Goal: Answer question/provide support: Share knowledge or assist other users

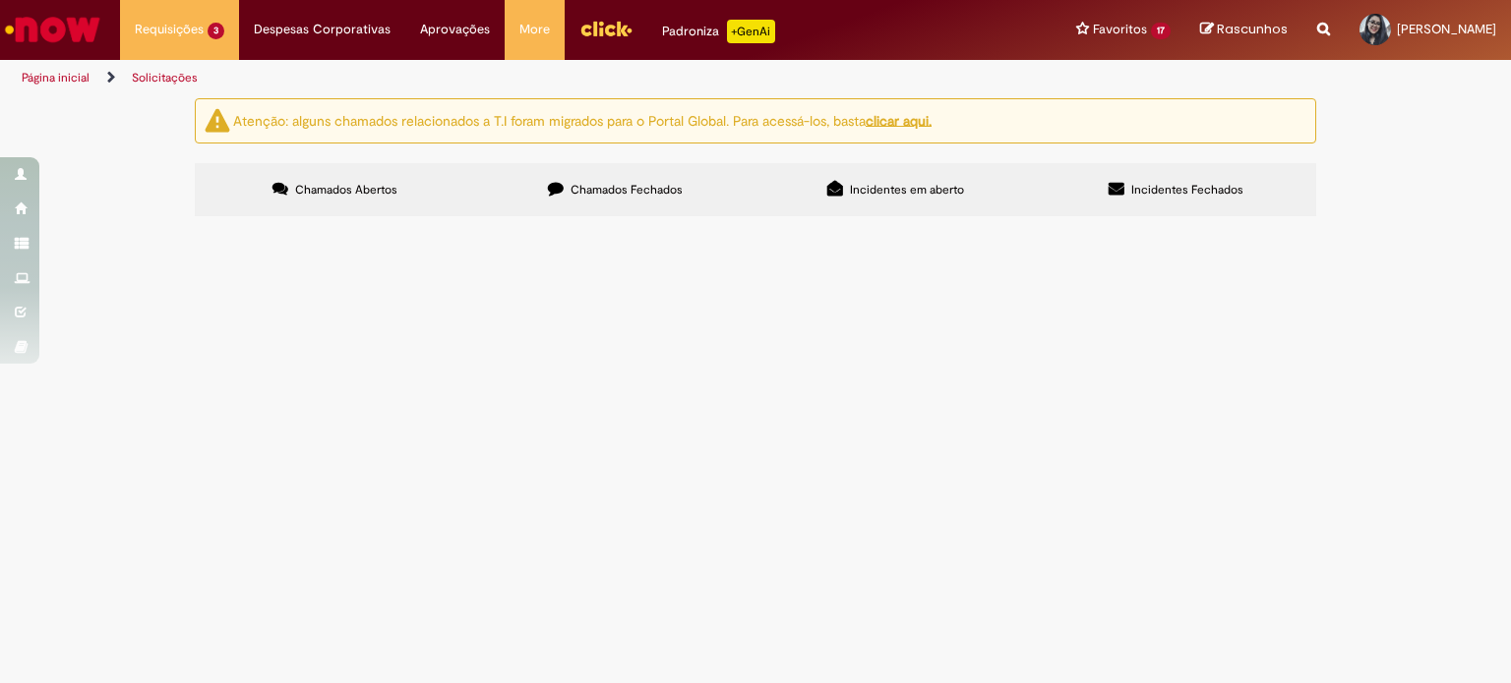
click at [0, 0] on span "Boa tarde, por favor habilitar os materiais para esses tipos de avaliação. Obri…" at bounding box center [0, 0] width 0 height 0
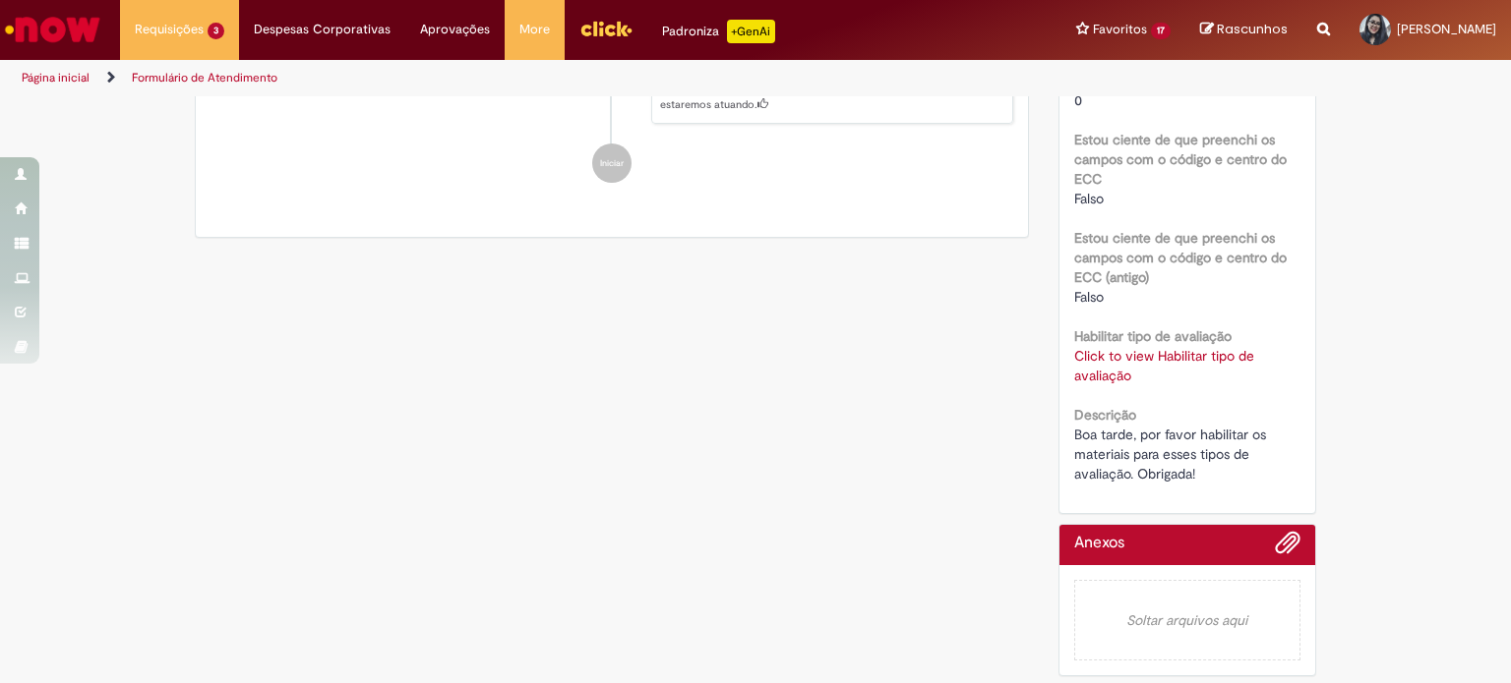
scroll to position [629, 0]
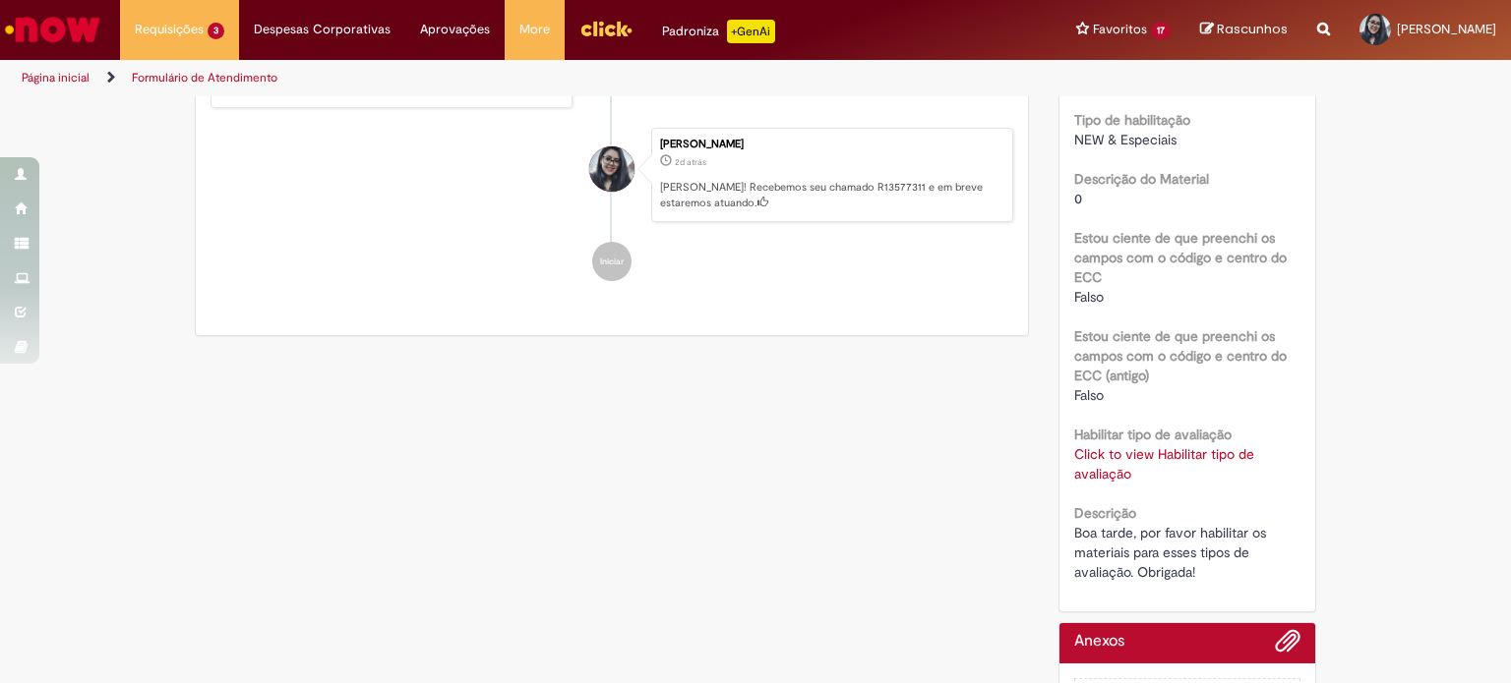
click at [1116, 455] on link "Click to view Habilitar tipo de avaliação" at bounding box center [1164, 463] width 180 height 37
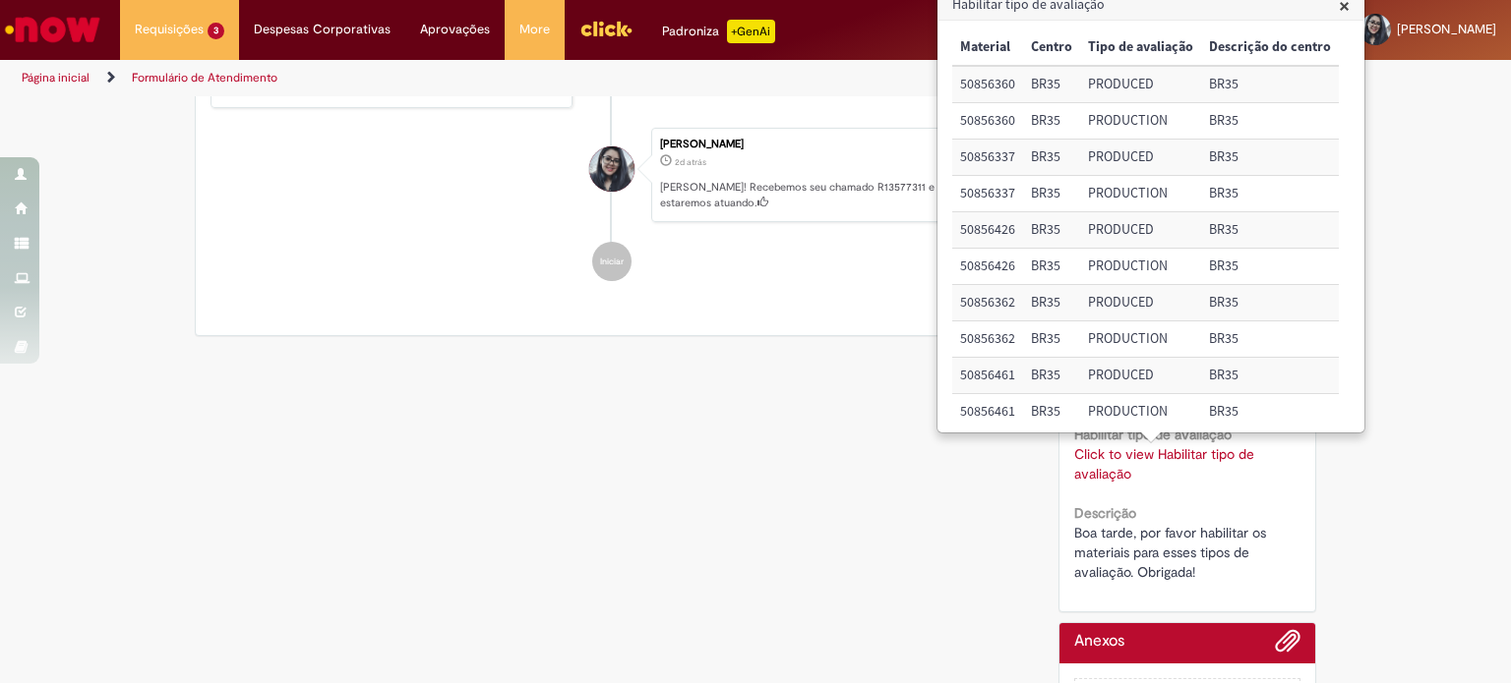
click at [993, 296] on td "50856362" at bounding box center [987, 303] width 71 height 36
copy td "50856362"
click at [778, 401] on div "Verificar Código de Barras Aguardando Aprovação Aguardando atendimento Solicita…" at bounding box center [755, 127] width 1151 height 1316
click at [747, 398] on div "Verificar Código de Barras Aguardando Aprovação Aguardando atendimento Solicita…" at bounding box center [755, 127] width 1151 height 1316
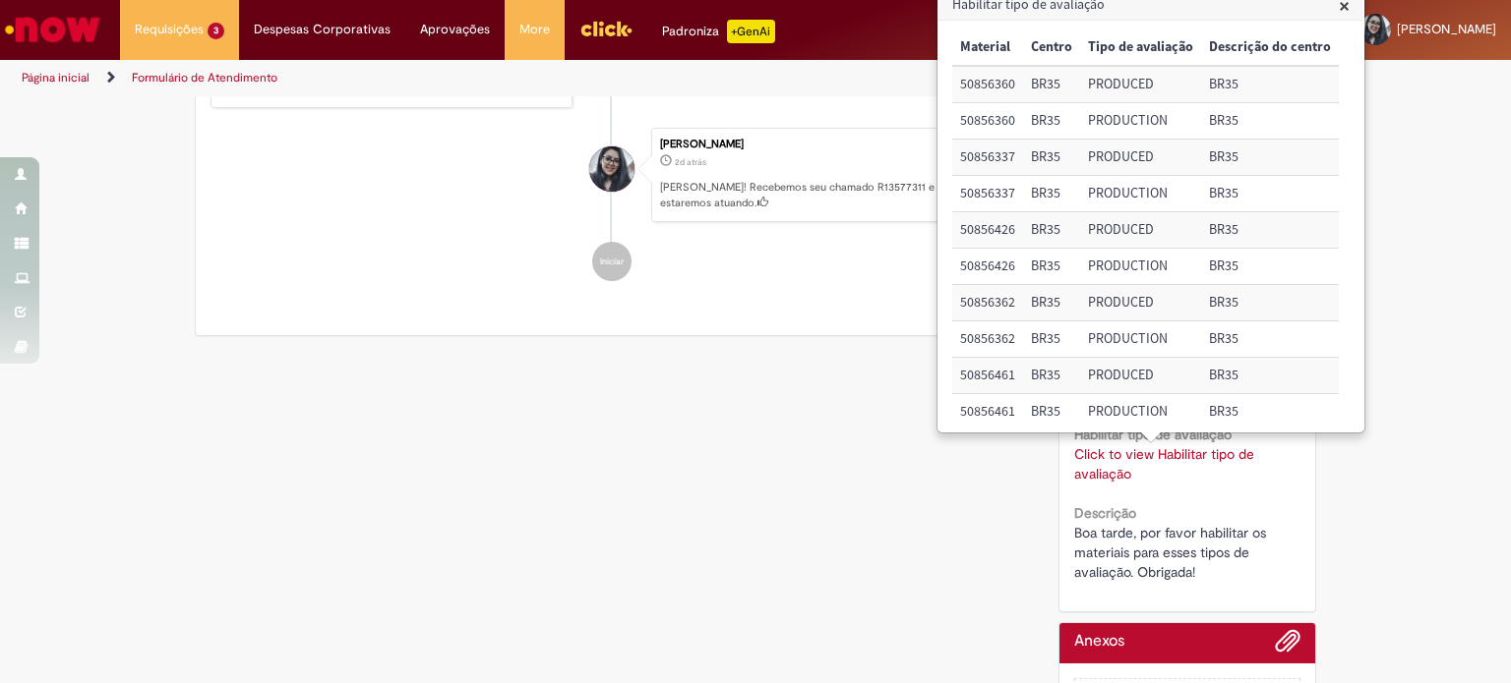
click at [671, 486] on div "Verificar Código de Barras Aguardando Aprovação Aguardando atendimento Solicita…" at bounding box center [755, 127] width 1151 height 1316
click at [1349, 7] on span "×" at bounding box center [1343, 5] width 11 height 27
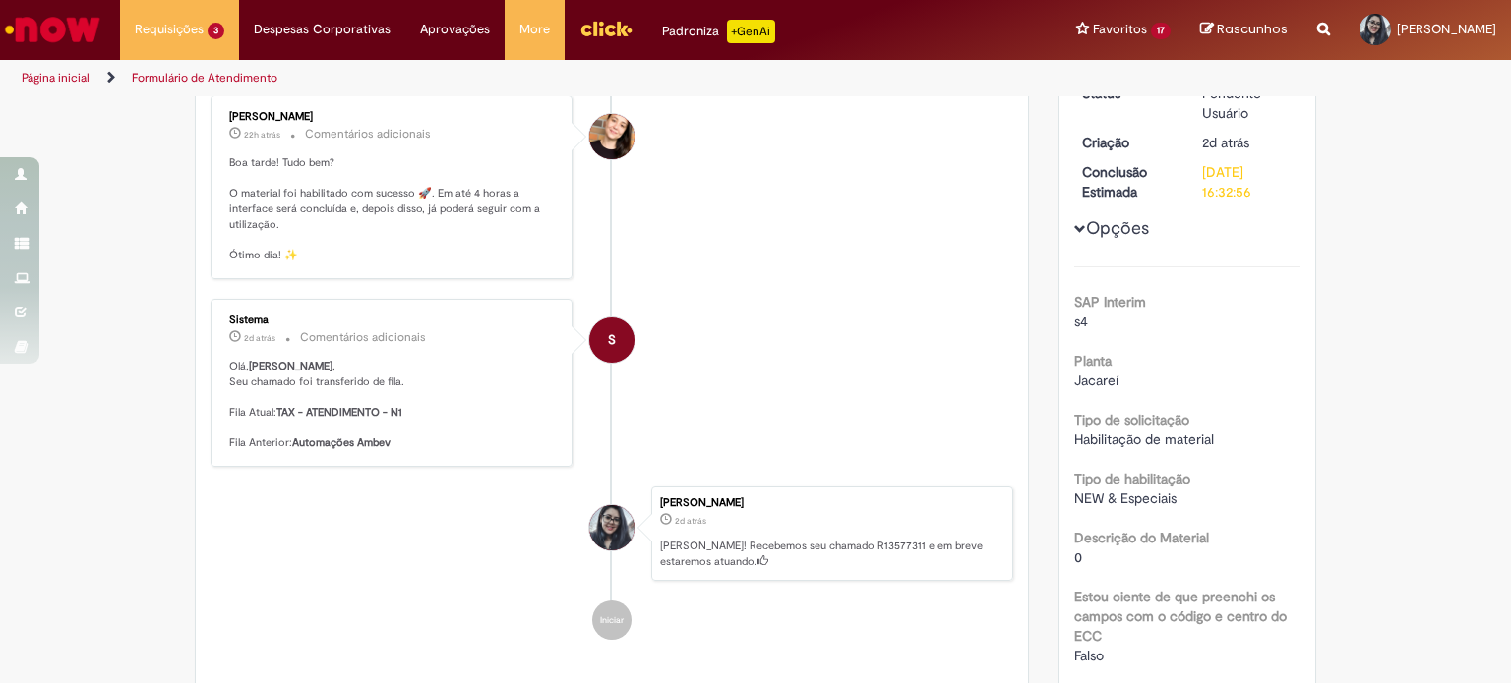
scroll to position [0, 0]
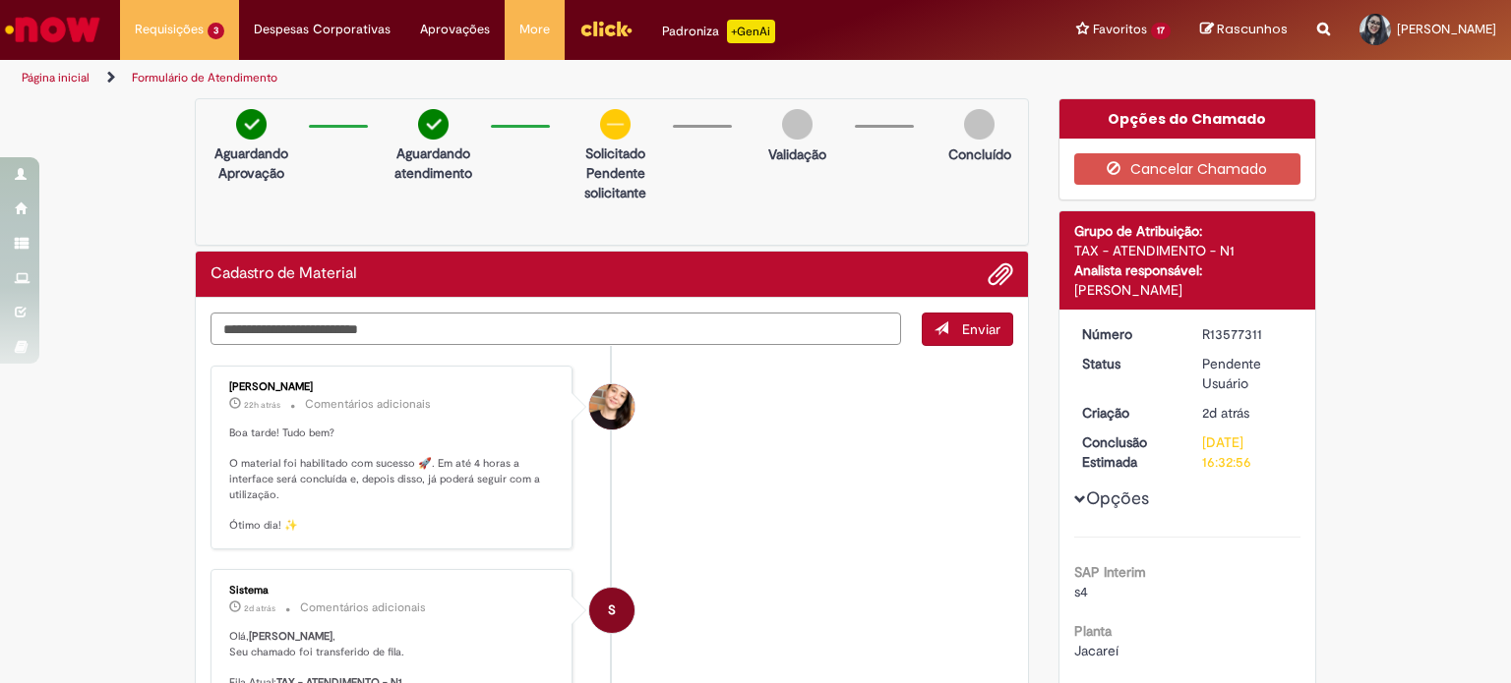
click at [613, 333] on textarea "Digite sua mensagem aqui..." at bounding box center [555, 329] width 690 height 33
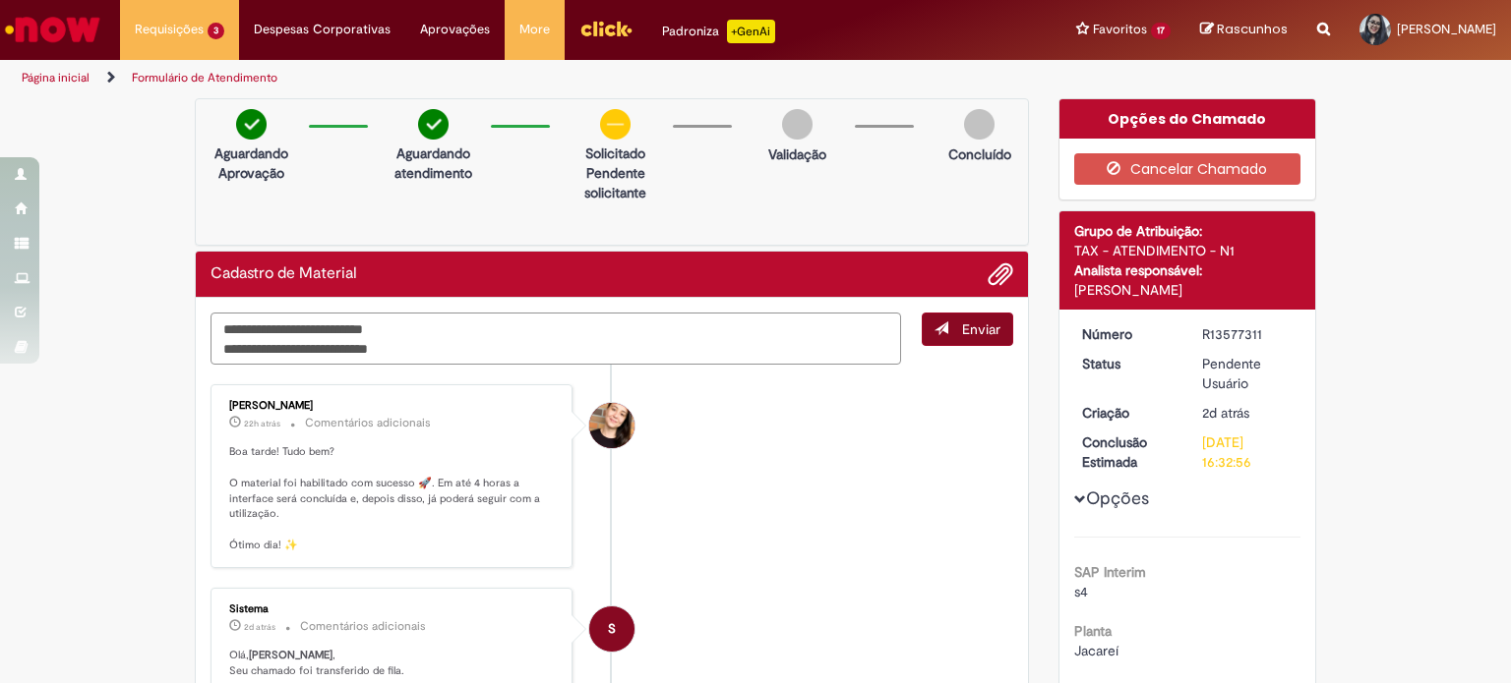
type textarea "**********"
click at [972, 337] on button "Enviar" at bounding box center [966, 329] width 91 height 33
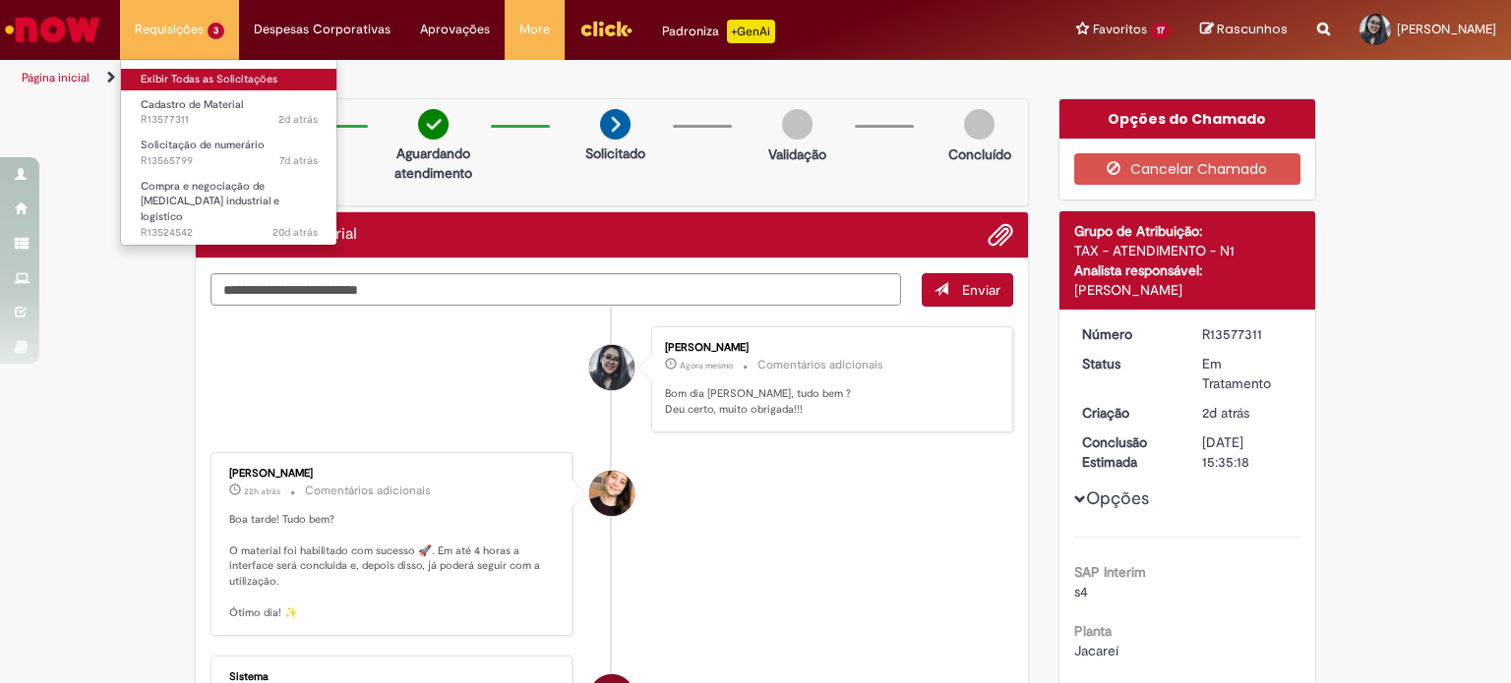
click at [267, 78] on link "Exibir Todas as Solicitações" at bounding box center [229, 80] width 216 height 22
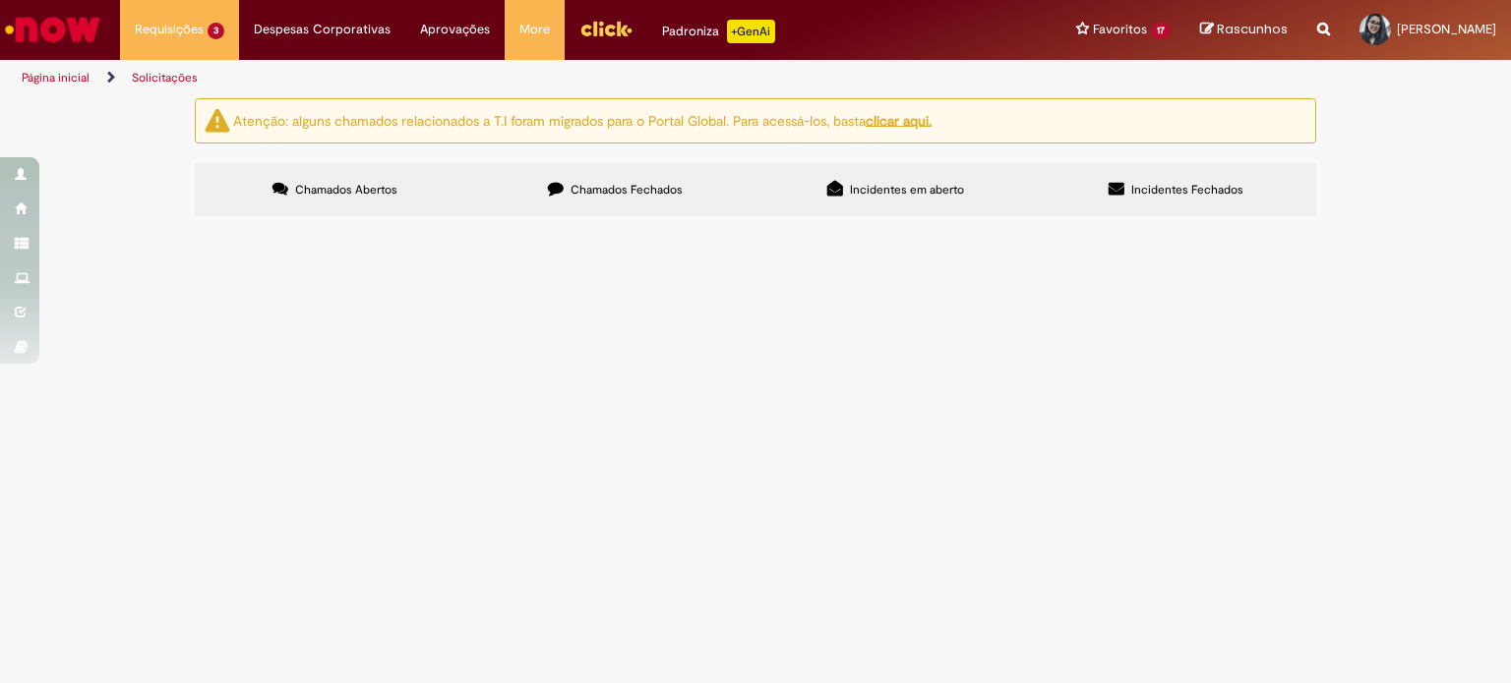
click at [0, 0] on span "Boa tarde, por favor habilitar os materiais para esses tipos de avaliação. Obri…" at bounding box center [0, 0] width 0 height 0
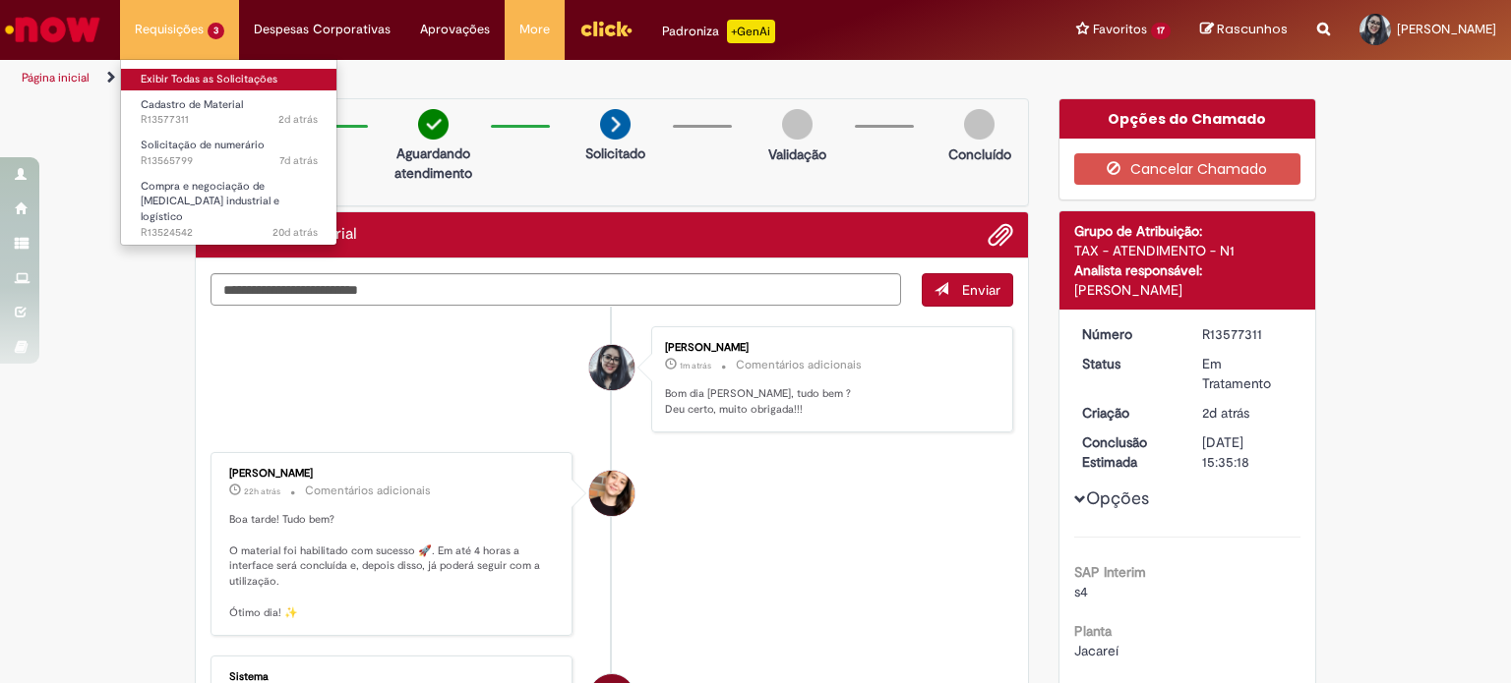
click at [278, 80] on link "Exibir Todas as Solicitações" at bounding box center [229, 80] width 216 height 22
